Goal: Task Accomplishment & Management: Manage account settings

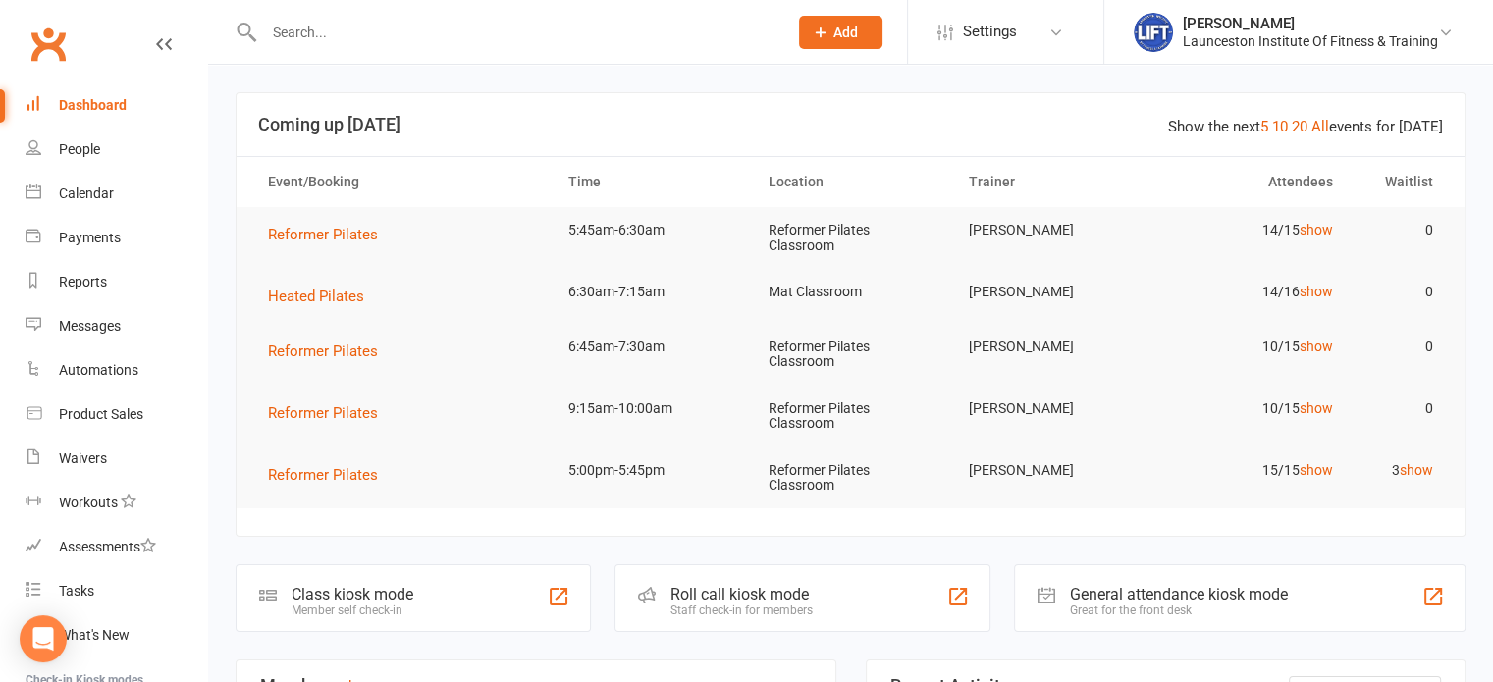
click at [372, 31] on input "text" at bounding box center [515, 32] width 515 height 27
type input "[PERSON_NAME]"
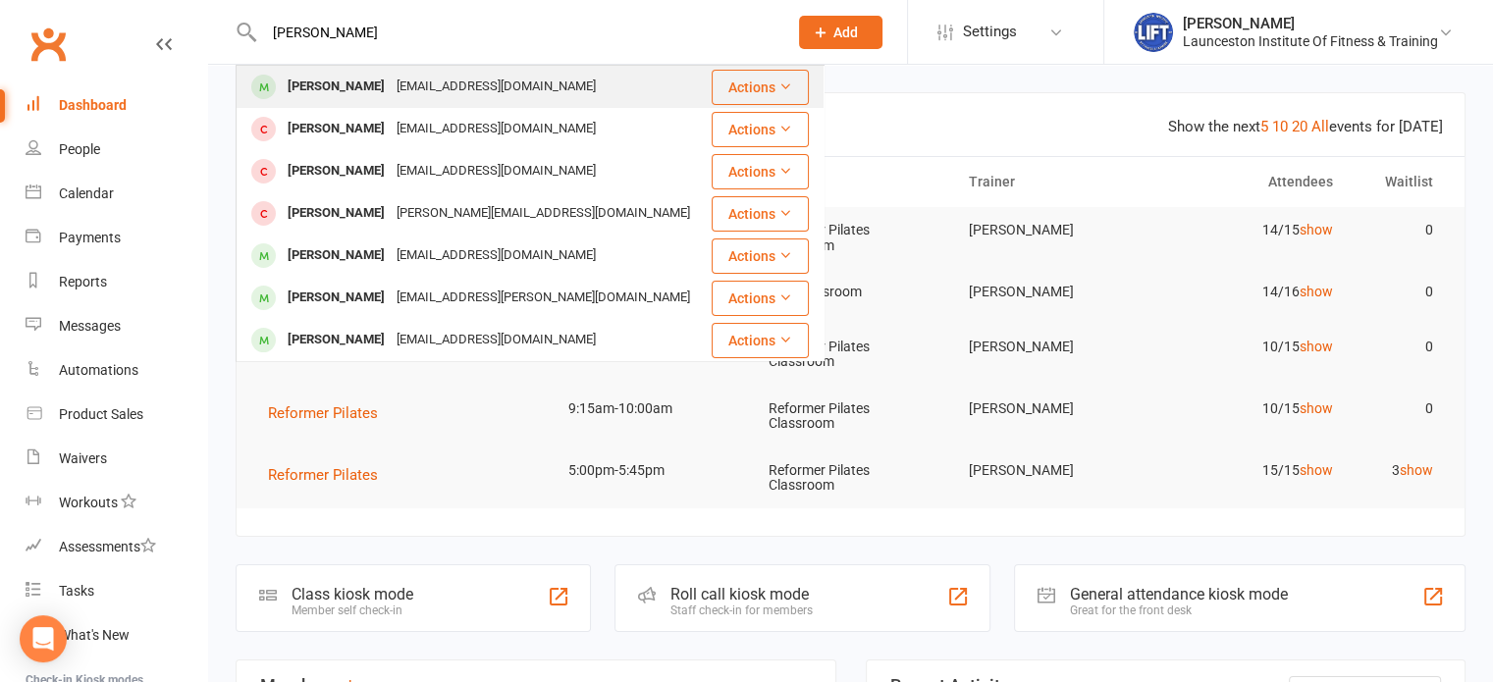
click at [361, 81] on div "[PERSON_NAME]" at bounding box center [336, 87] width 109 height 28
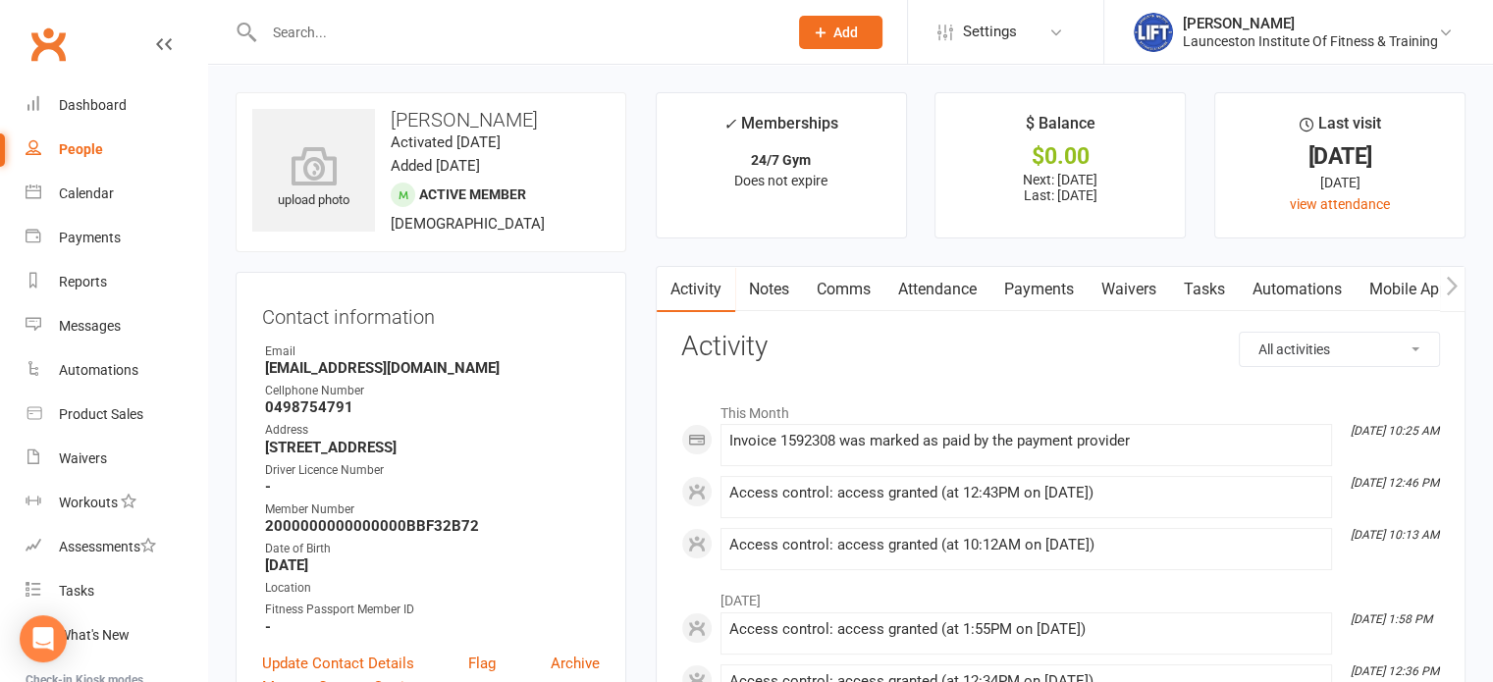
click at [1160, 294] on link "Waivers" at bounding box center [1128, 289] width 82 height 45
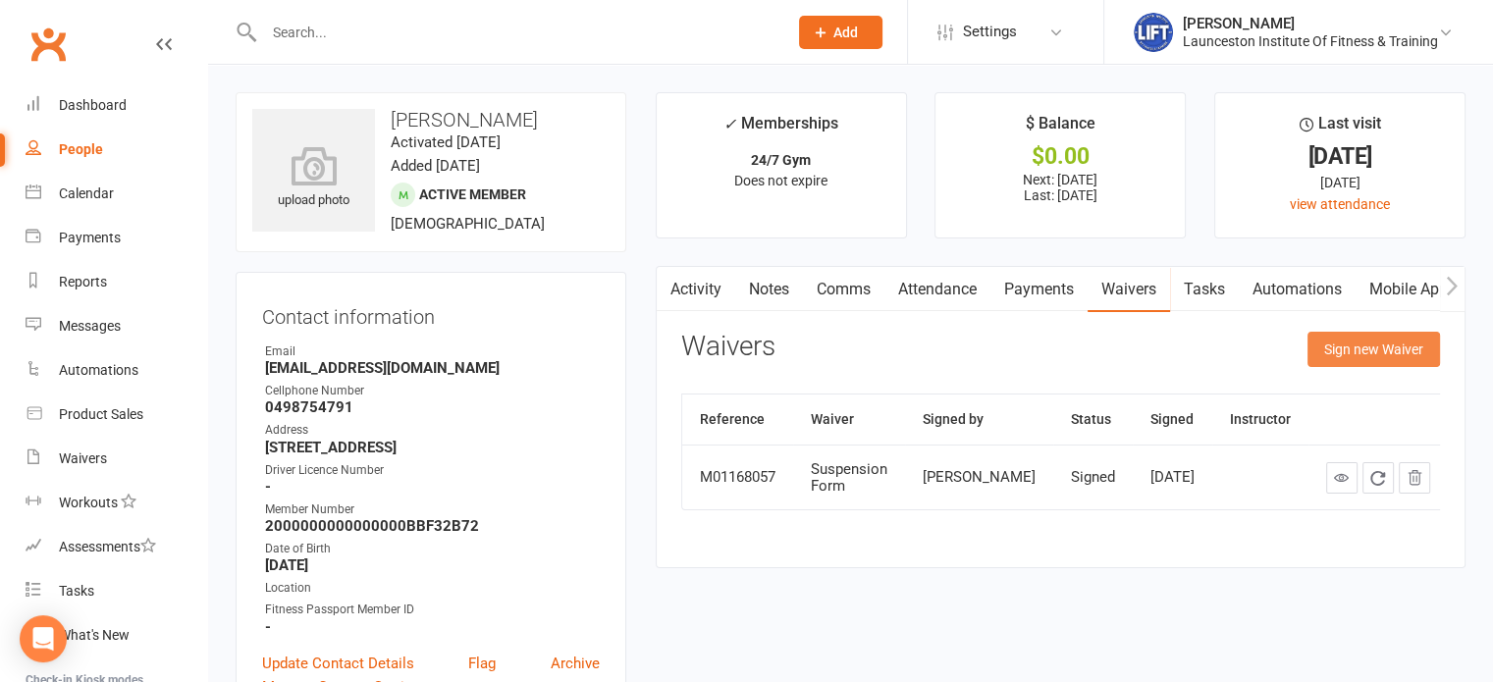
click at [1354, 343] on button "Sign new Waiver" at bounding box center [1373, 349] width 132 height 35
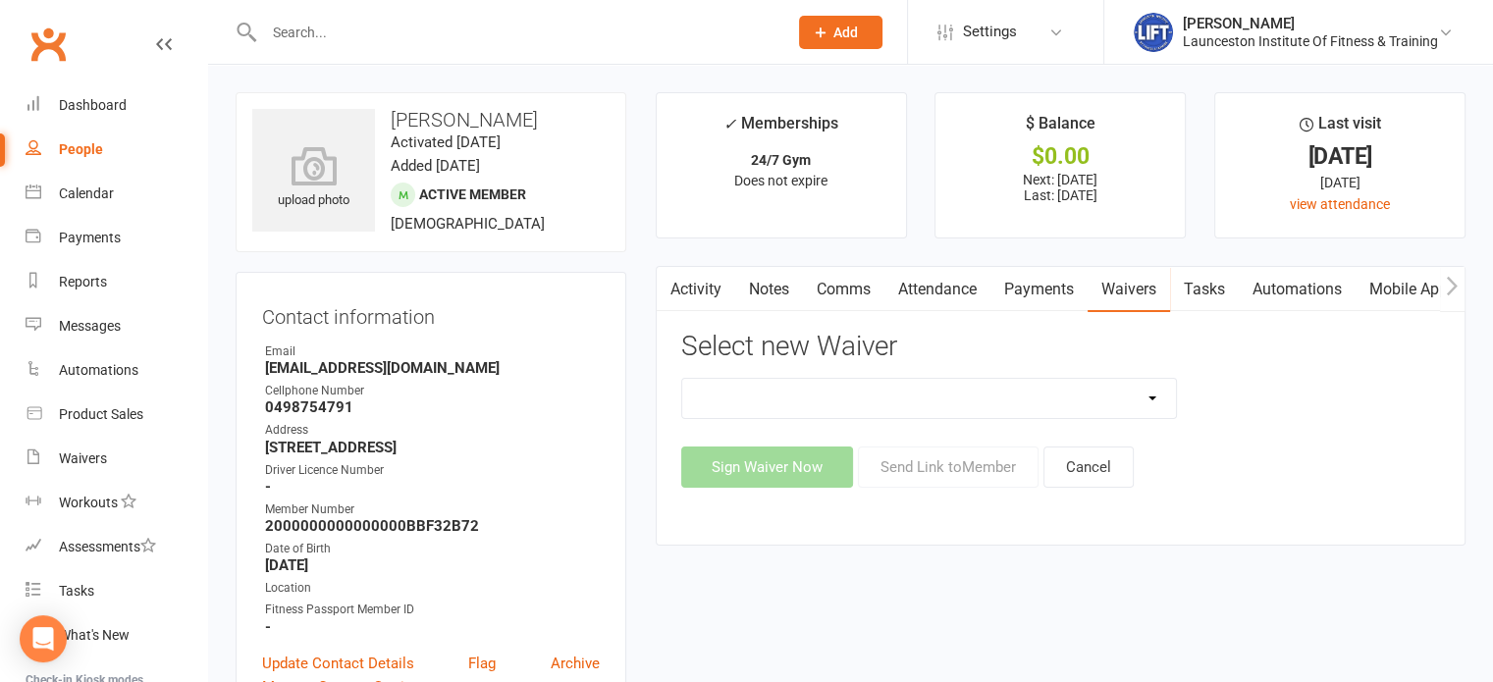
click at [885, 401] on select "24/7 Gym Membership Cancellation Form Casual Class Casual Pilates Class Casual …" at bounding box center [929, 398] width 495 height 39
select select "12887"
click at [682, 379] on select "24/7 Gym Membership Cancellation Form Casual Class Casual Pilates Class Casual …" at bounding box center [929, 398] width 495 height 39
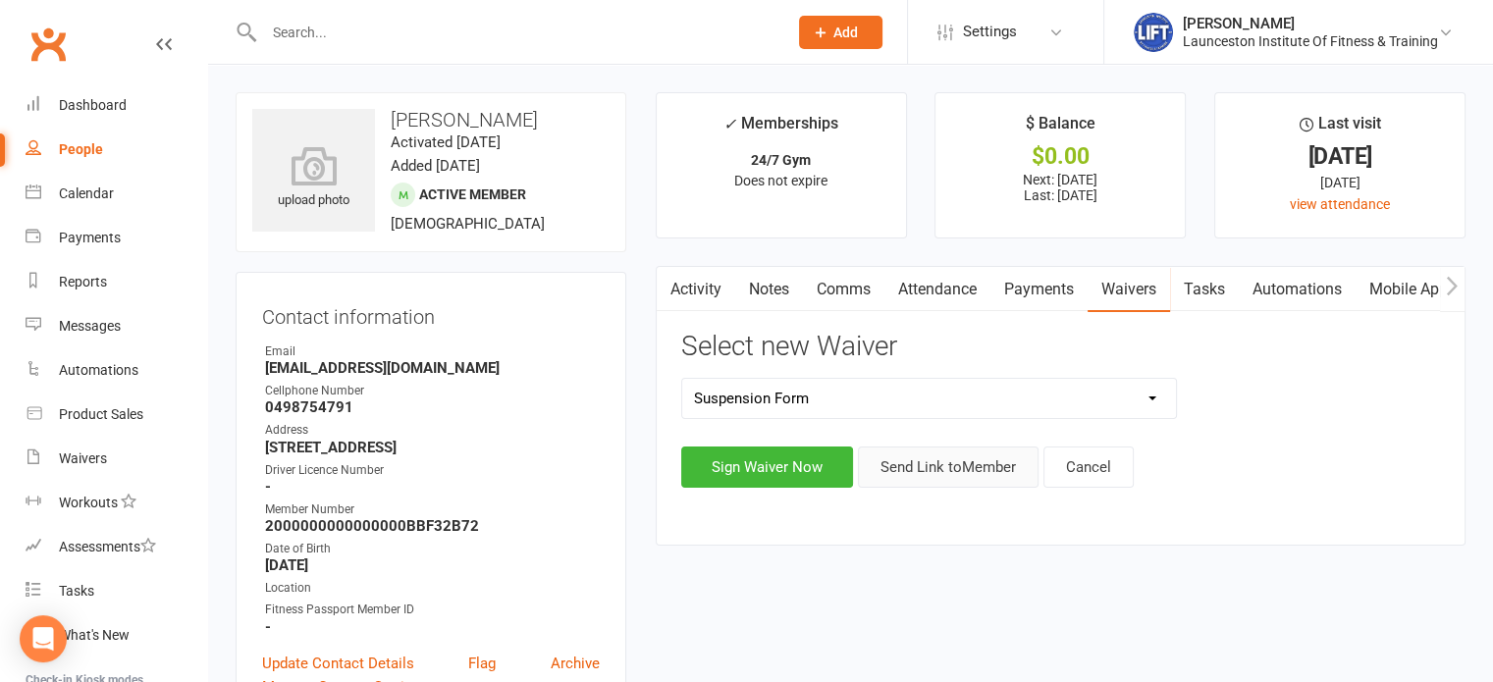
click at [916, 466] on button "Send Link to Member" at bounding box center [948, 467] width 181 height 41
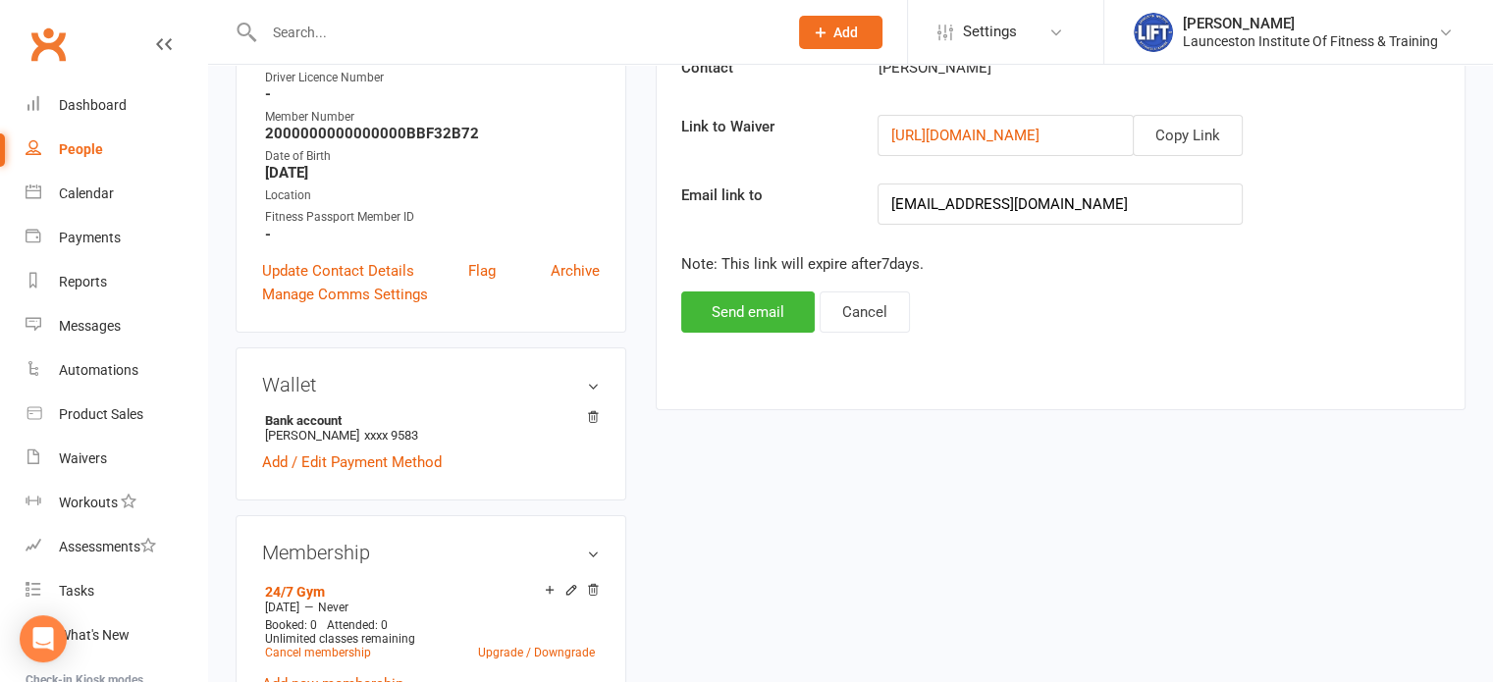
scroll to position [398, 0]
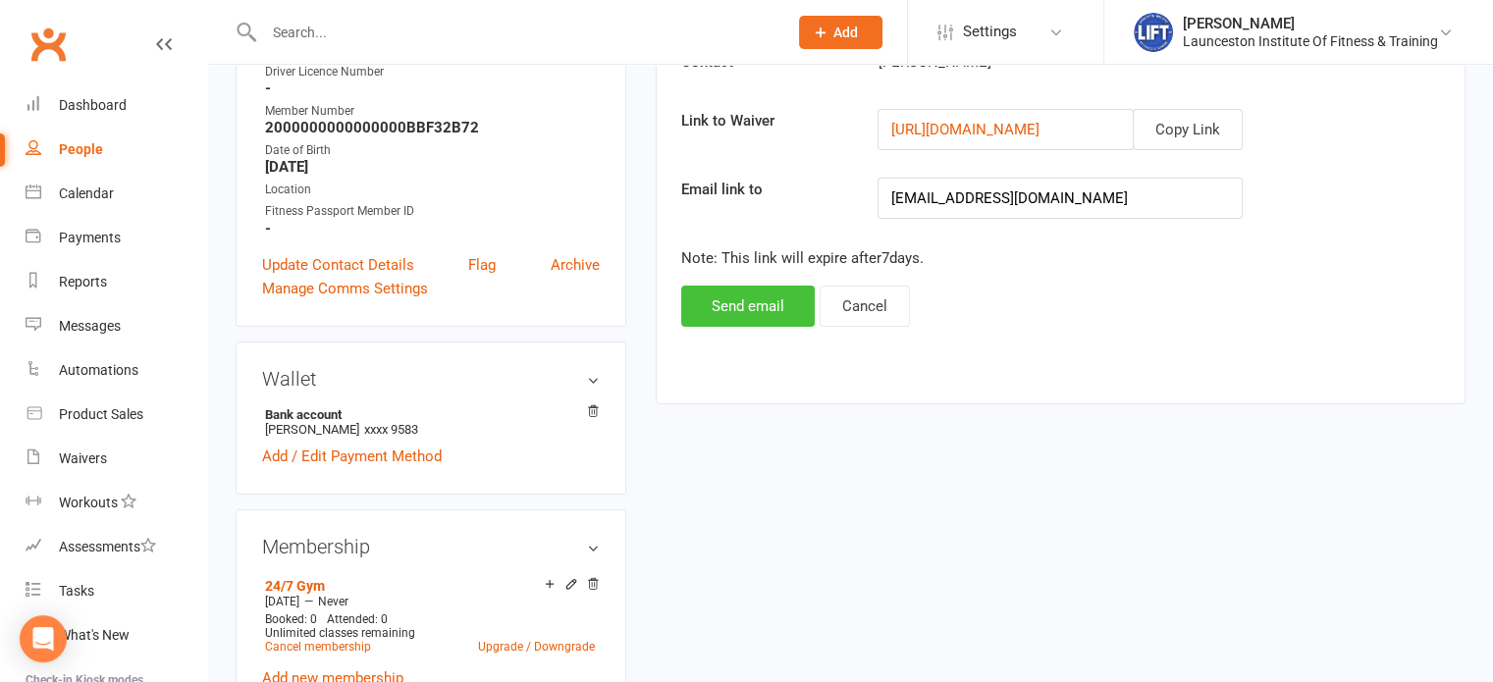
click at [725, 306] on button "Send email" at bounding box center [747, 306] width 133 height 41
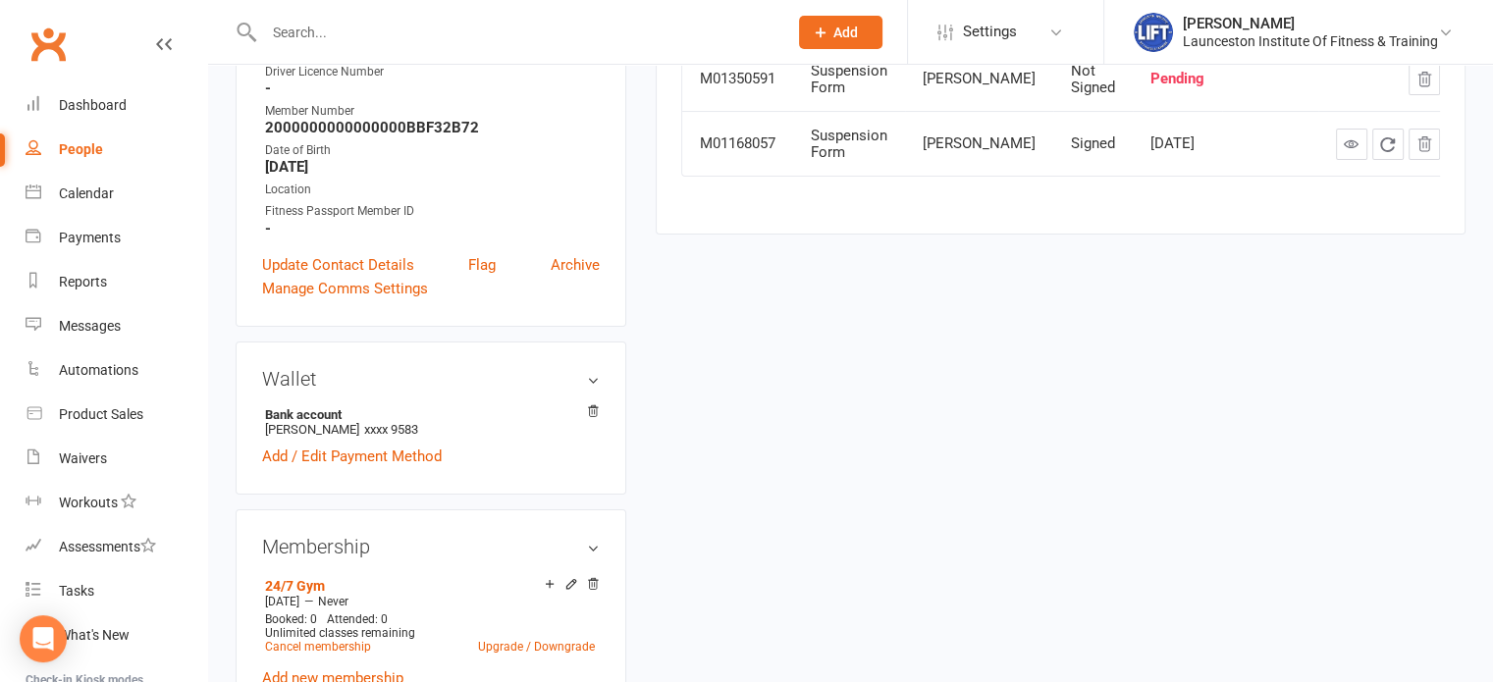
scroll to position [132, 0]
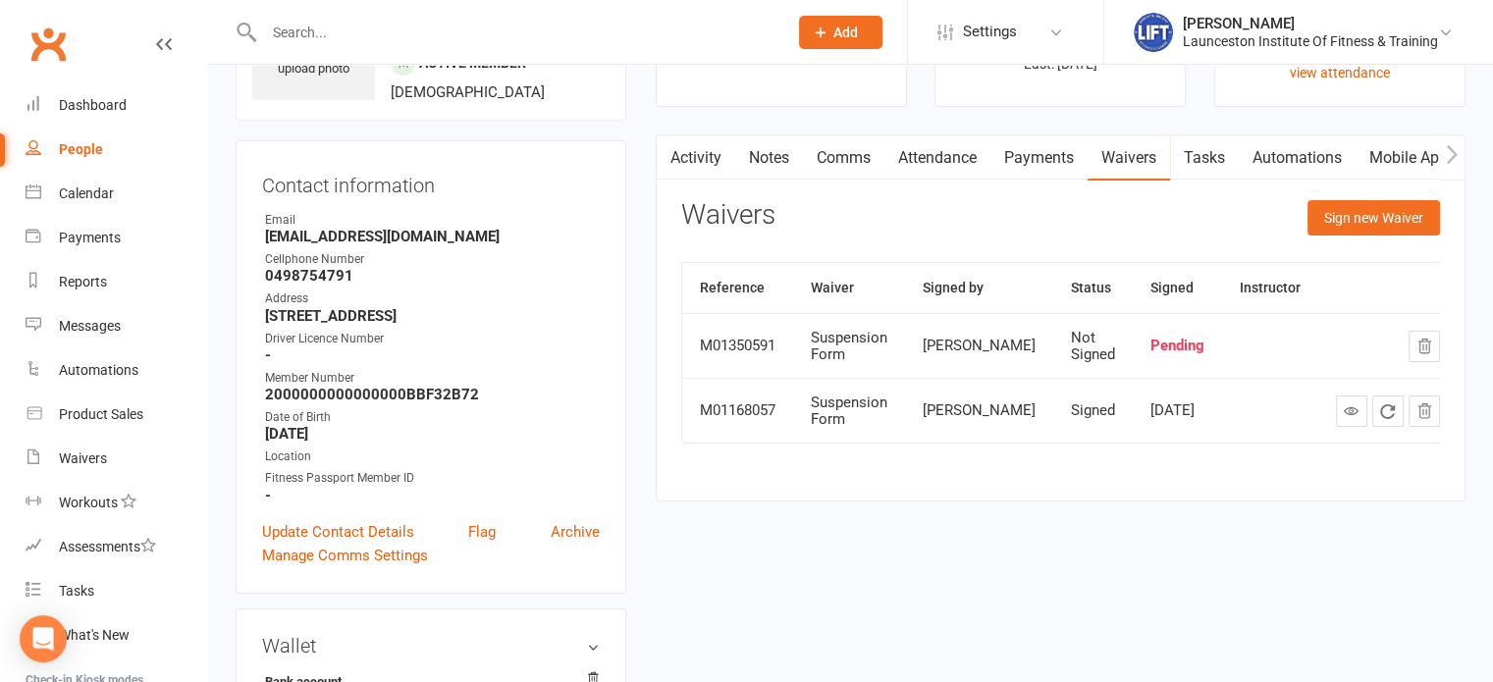
click at [449, 29] on input "text" at bounding box center [515, 32] width 515 height 27
type input "[PERSON_NAME]"
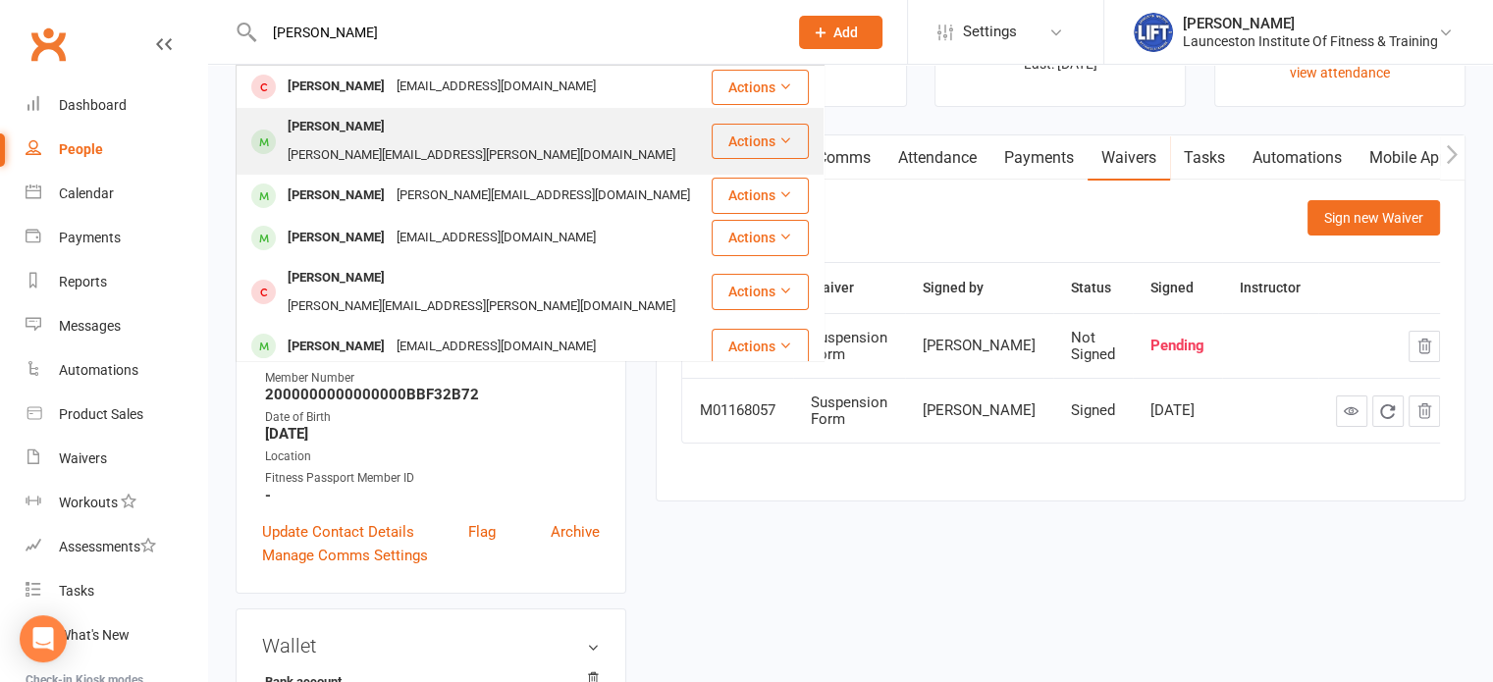
click at [395, 147] on div "[PERSON_NAME] [PERSON_NAME][EMAIL_ADDRESS][PERSON_NAME][DOMAIN_NAME]" at bounding box center [473, 141] width 472 height 65
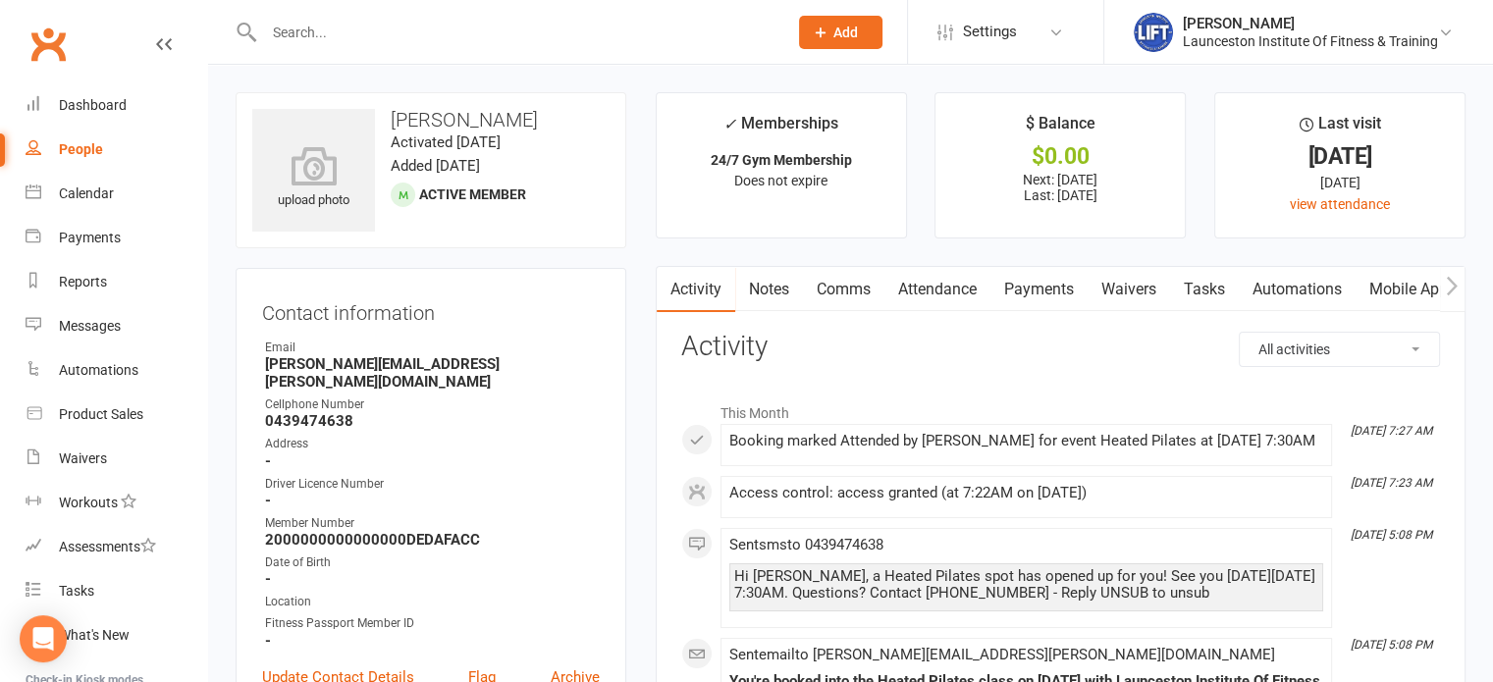
click at [1059, 287] on link "Payments" at bounding box center [1038, 289] width 97 height 45
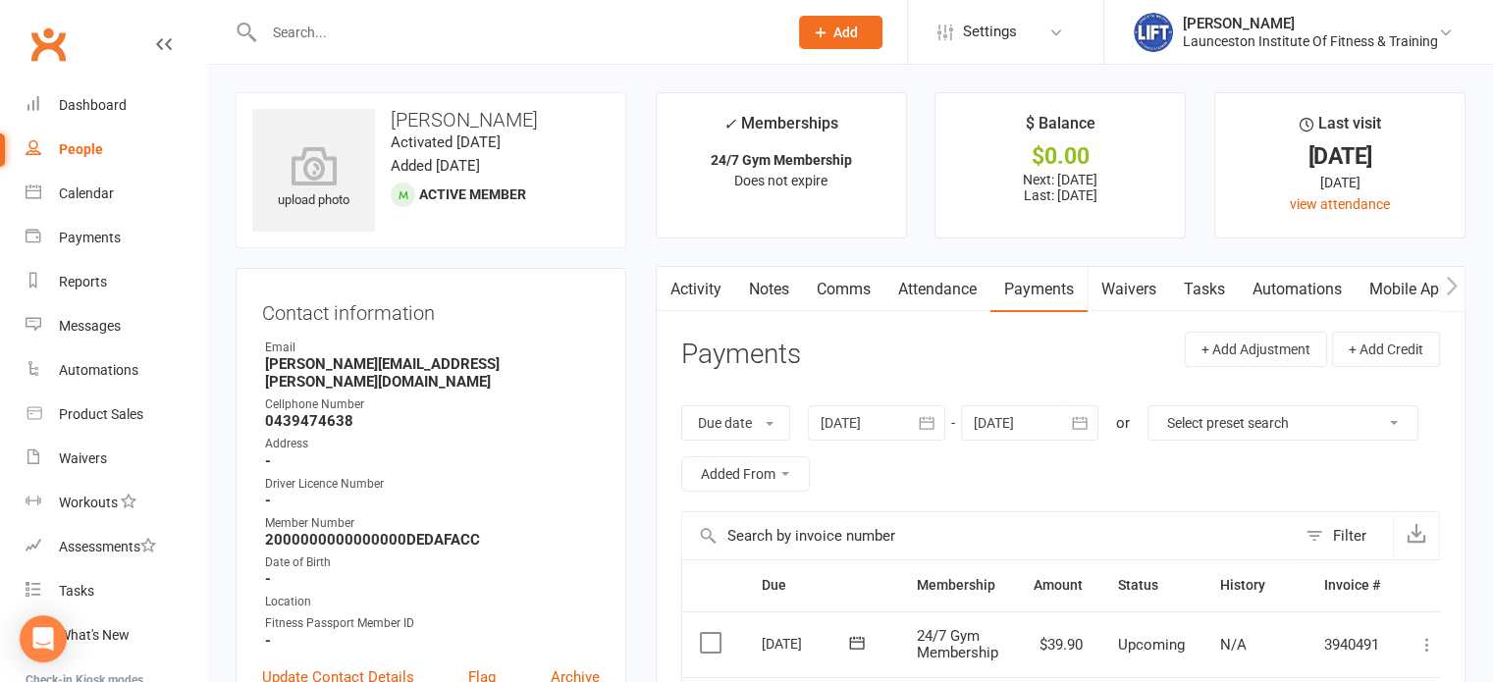
click at [304, 23] on input "text" at bounding box center [515, 32] width 515 height 27
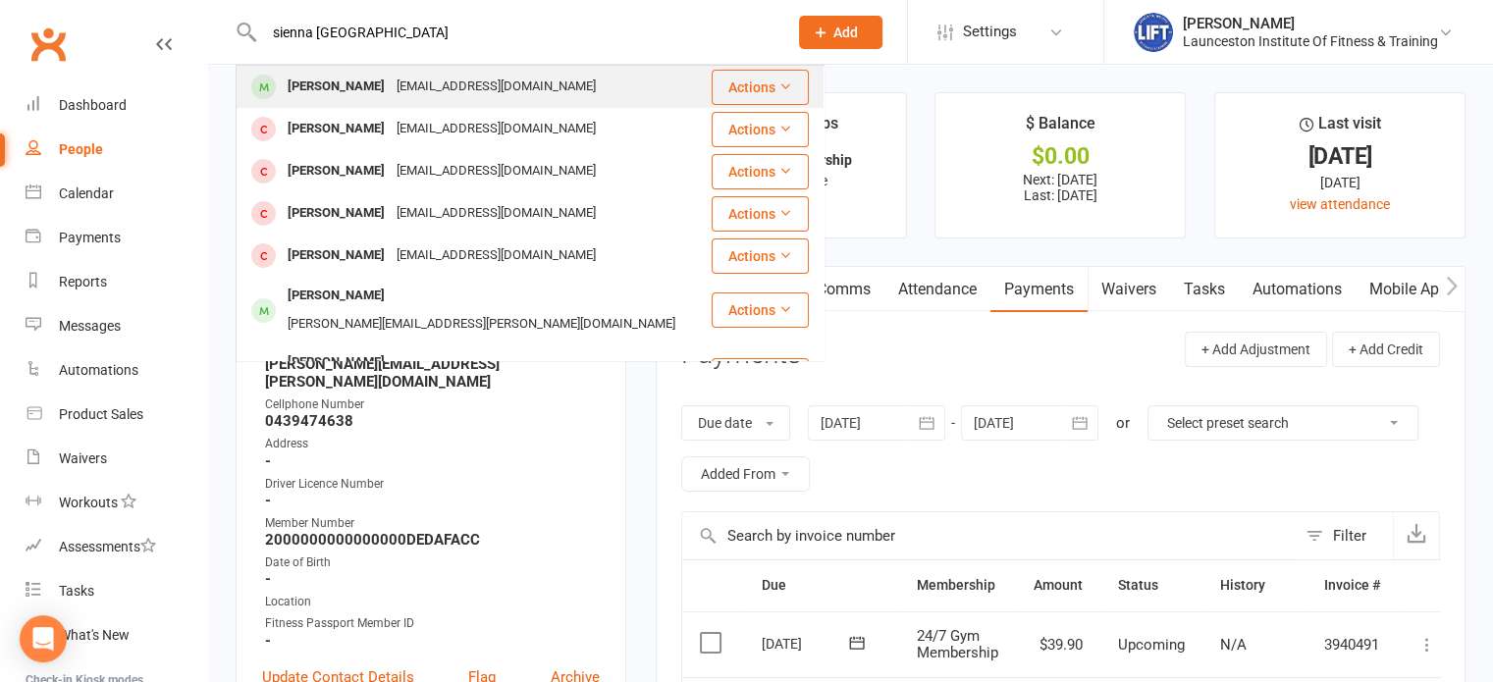
type input "sienna [GEOGRAPHIC_DATA]"
click at [308, 86] on div "[PERSON_NAME]" at bounding box center [336, 87] width 109 height 28
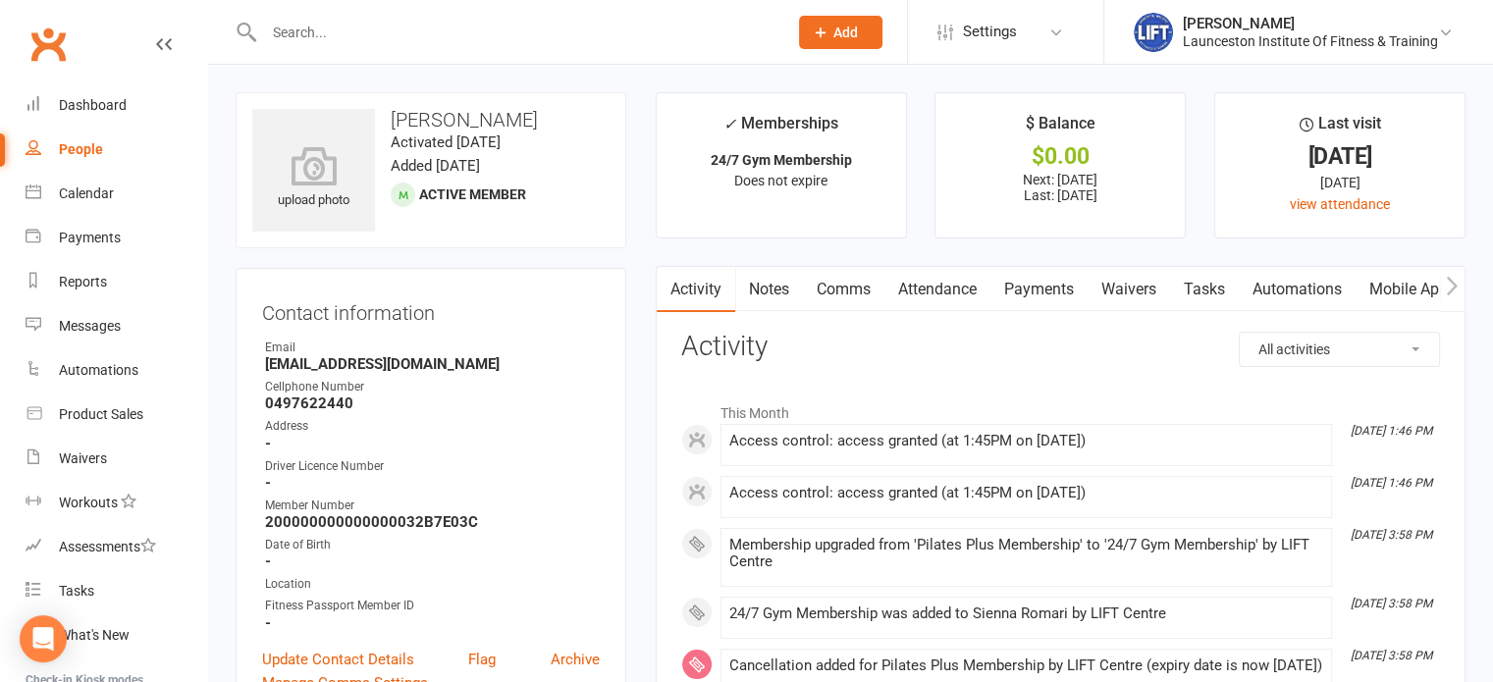
click at [1045, 284] on link "Payments" at bounding box center [1038, 289] width 97 height 45
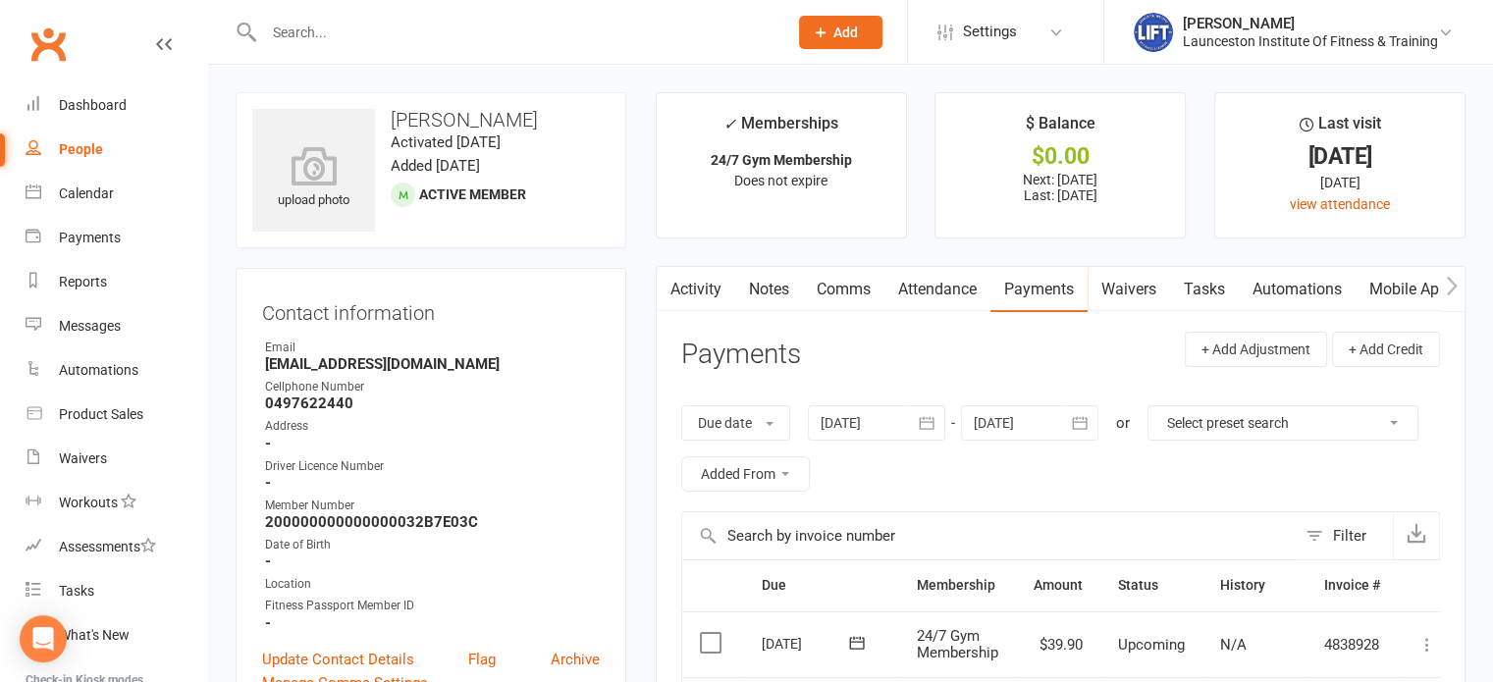
scroll to position [369, 0]
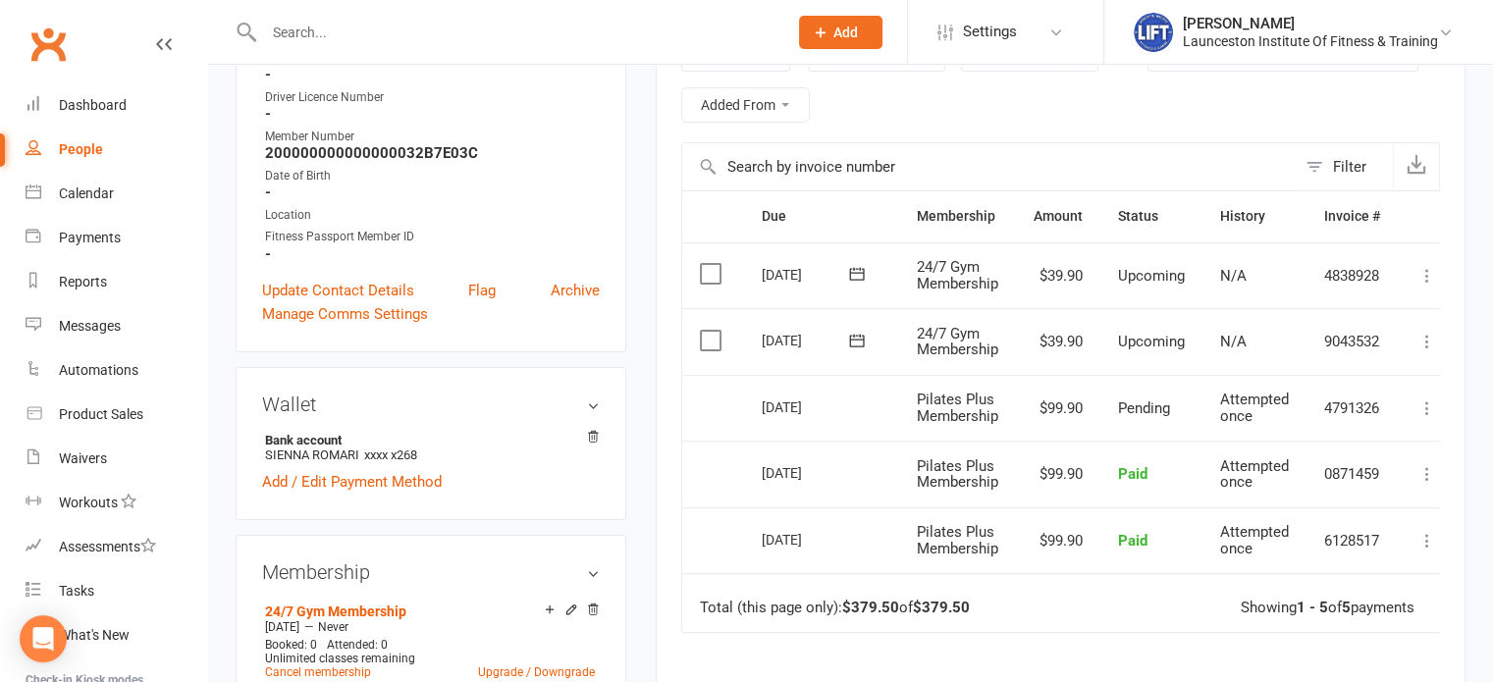
click at [1424, 478] on icon at bounding box center [1427, 474] width 20 height 20
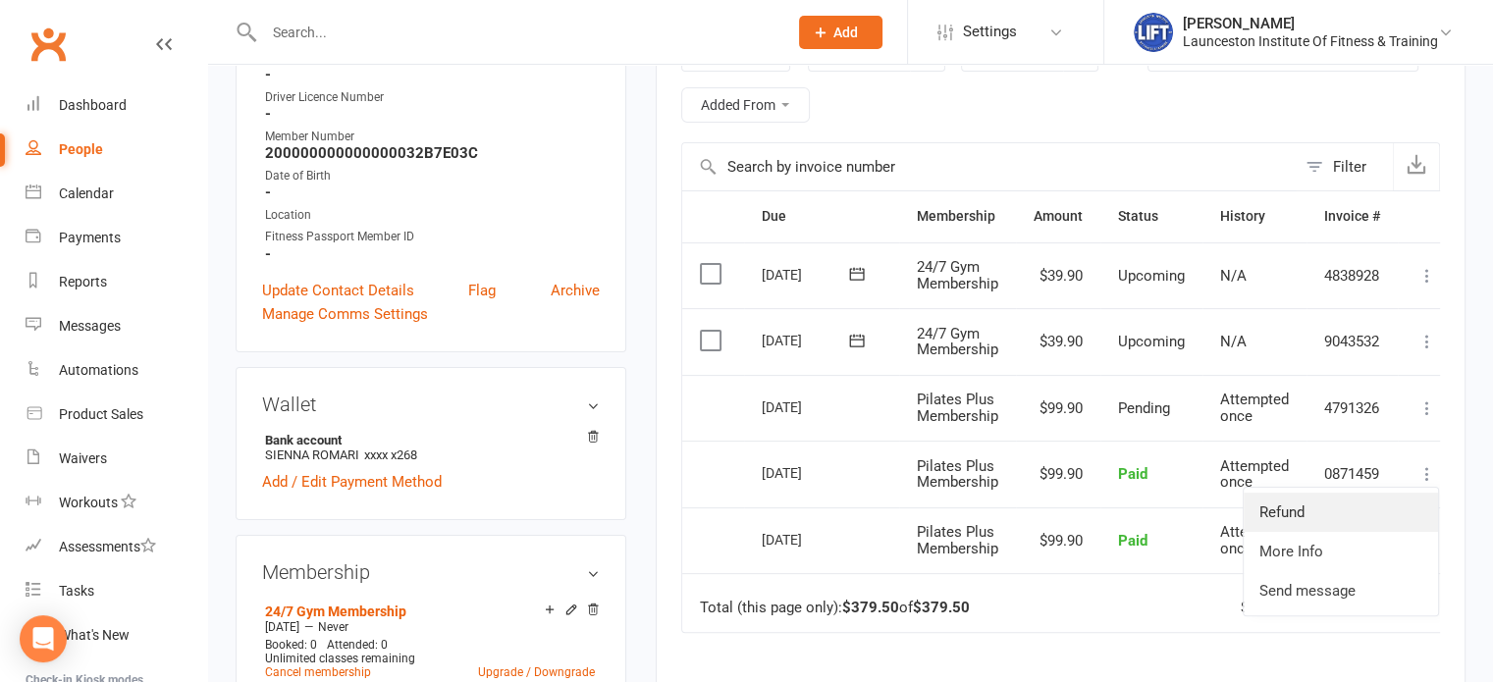
click at [1366, 517] on link "Refund" at bounding box center [1340, 512] width 194 height 39
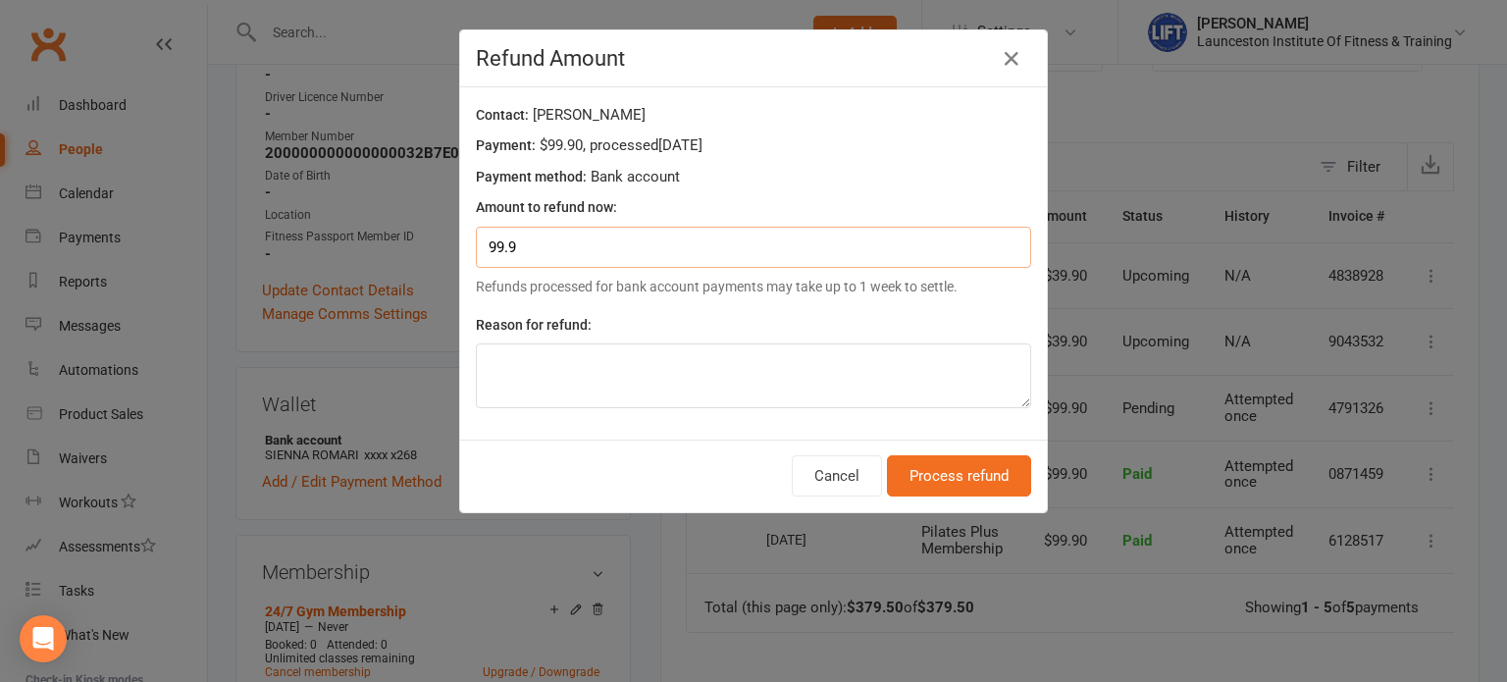
click at [705, 238] on input "99.9" at bounding box center [753, 247] width 555 height 41
type input "9"
type input "6"
type input "60"
click at [922, 489] on button "Process refund" at bounding box center [959, 475] width 144 height 41
